Goal: Transaction & Acquisition: Purchase product/service

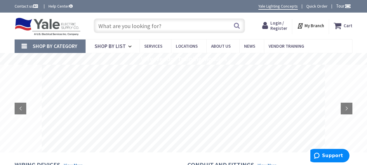
click at [281, 23] on span "Login / Register" at bounding box center [278, 25] width 17 height 11
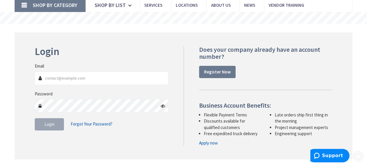
scroll to position [88, 0]
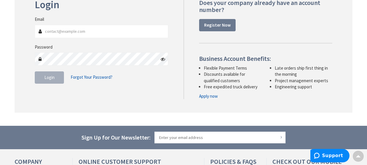
type input "mattb337@gmail.com"
click at [45, 78] on span "Login" at bounding box center [49, 77] width 10 height 6
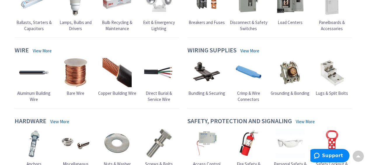
click at [115, 85] on img at bounding box center [117, 72] width 29 height 29
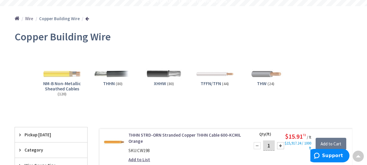
scroll to position [88, 0]
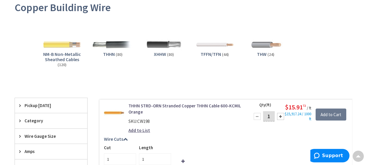
click at [115, 47] on img at bounding box center [112, 44] width 41 height 41
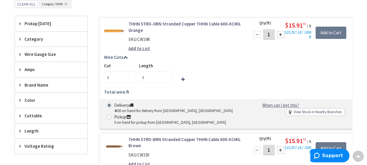
scroll to position [204, 0]
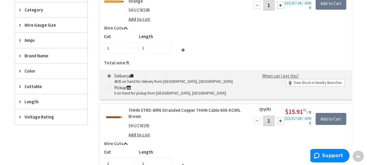
click at [35, 25] on span "Wire Gauge Size" at bounding box center [49, 25] width 48 height 6
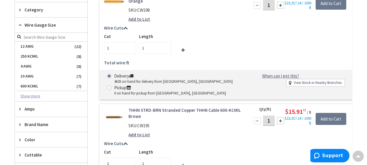
click at [33, 94] on button "Show more" at bounding box center [51, 96] width 72 height 10
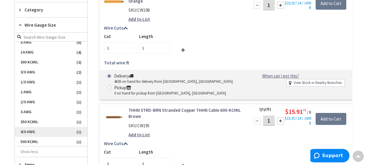
scroll to position [263, 0]
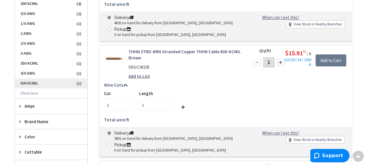
click at [32, 83] on span "500 KCMIL" at bounding box center [51, 83] width 72 height 10
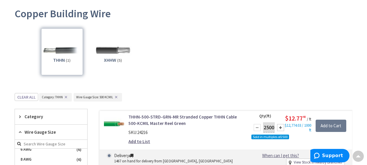
scroll to position [82, 0]
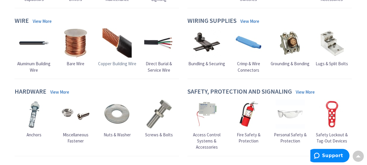
scroll to position [380, 0]
click at [125, 46] on img at bounding box center [117, 42] width 29 height 29
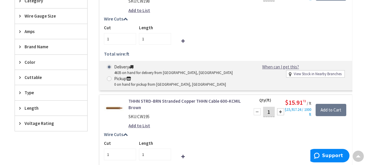
scroll to position [263, 0]
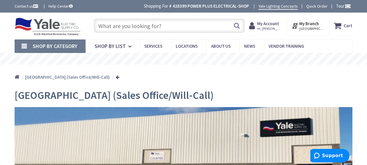
click at [125, 24] on input "text" at bounding box center [169, 25] width 151 height 15
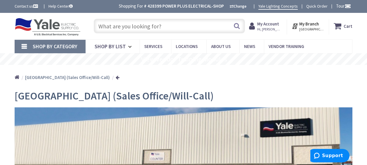
click at [67, 45] on span "Shop By Category" at bounding box center [55, 46] width 45 height 7
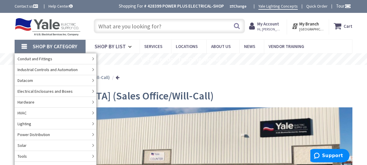
click at [60, 44] on span "Shop By Category" at bounding box center [55, 46] width 45 height 7
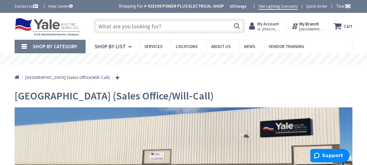
click at [47, 16] on div "Toggle Nav" at bounding box center [48, 26] width 76 height 20
click at [49, 21] on img at bounding box center [48, 27] width 66 height 18
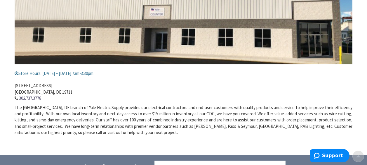
scroll to position [146, 0]
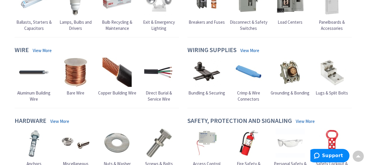
scroll to position [384, 0]
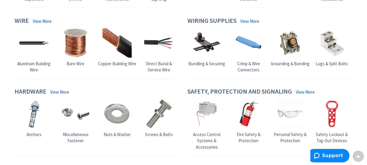
click at [244, 22] on link "View More" at bounding box center [249, 21] width 19 height 6
click at [42, 19] on link "View More" at bounding box center [42, 21] width 19 height 6
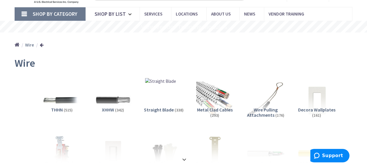
scroll to position [58, 0]
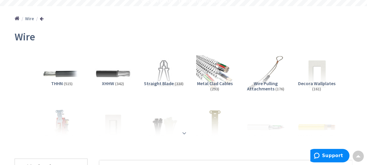
click at [185, 133] on strong at bounding box center [184, 133] width 7 height 6
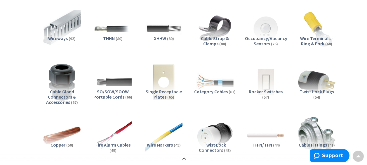
scroll to position [322, 0]
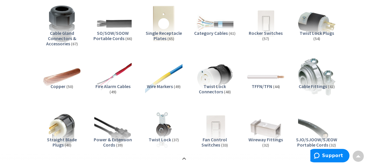
click at [111, 89] on span "Fire Alarm Cables" at bounding box center [113, 86] width 35 height 6
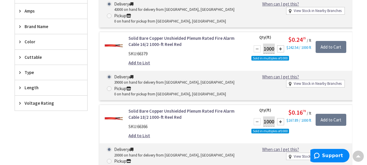
scroll to position [1113, 0]
